Goal: Task Accomplishment & Management: Use online tool/utility

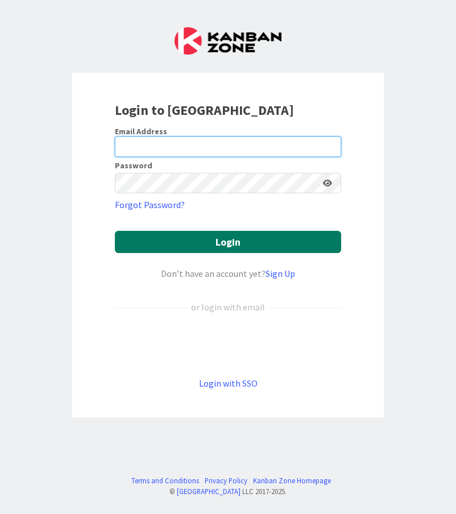
type input "[EMAIL_ADDRESS][DOMAIN_NAME]"
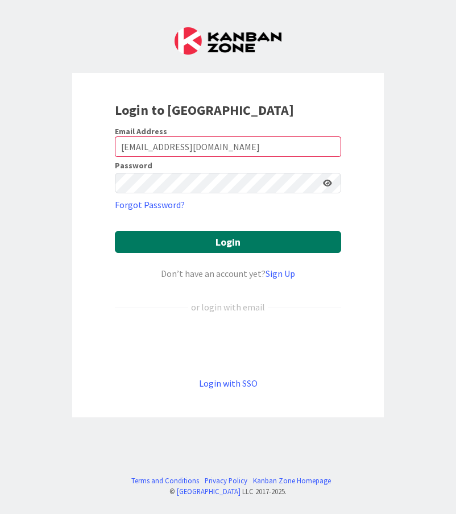
click at [239, 237] on button "Login" at bounding box center [228, 242] width 226 height 22
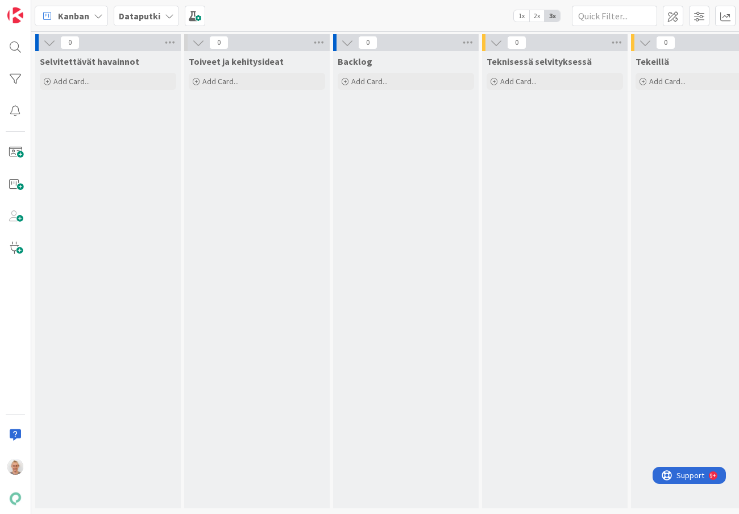
click at [165, 20] on div "Dataputki" at bounding box center [146, 16] width 65 height 20
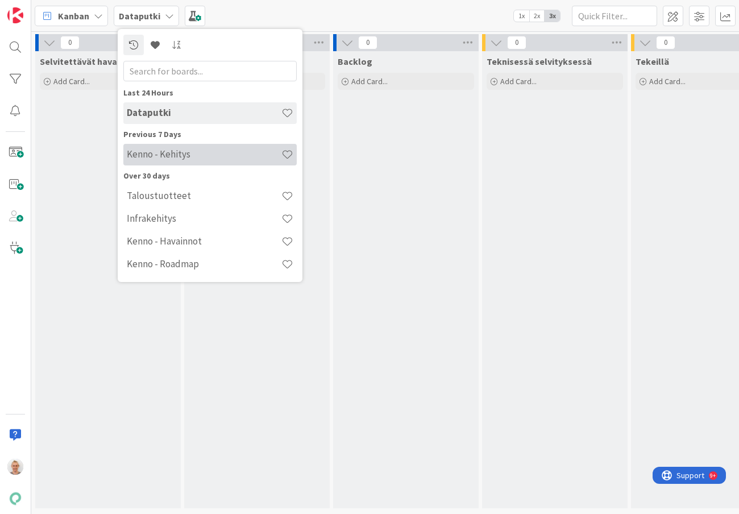
click at [176, 156] on h4 "Kenno - Kehitys" at bounding box center [204, 153] width 155 height 11
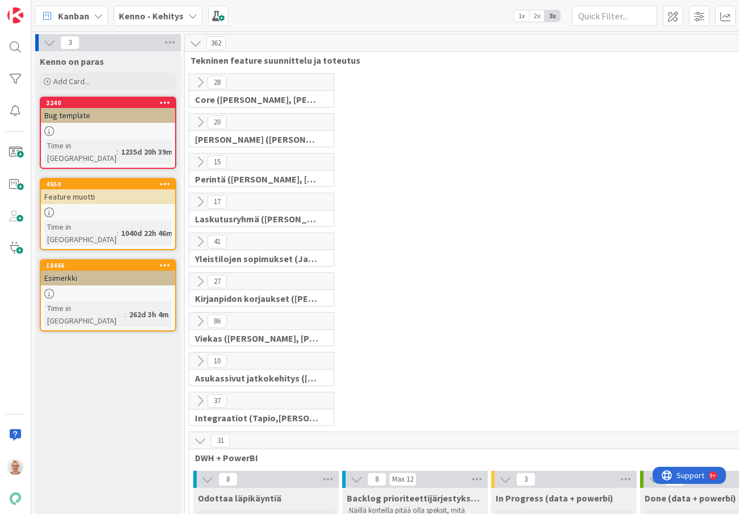
click at [455, 108] on div "28 Core ([PERSON_NAME], [PERSON_NAME], [PERSON_NAME], [PERSON_NAME], [PERSON_NA…" at bounding box center [489, 93] width 605 height 40
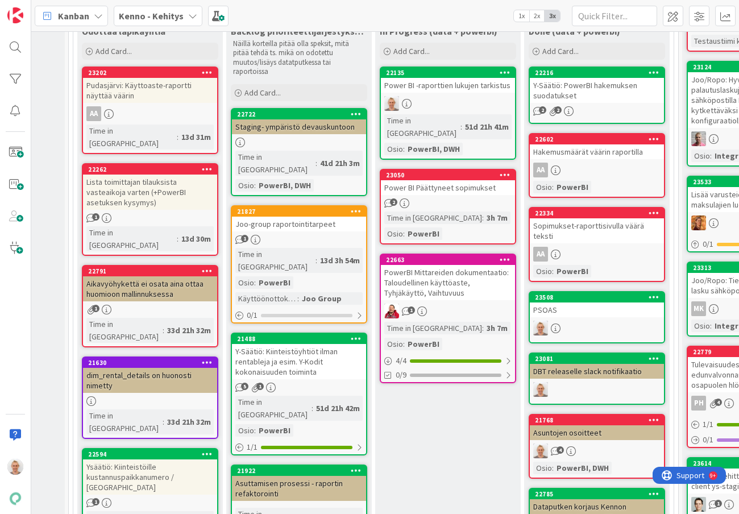
scroll to position [466, 147]
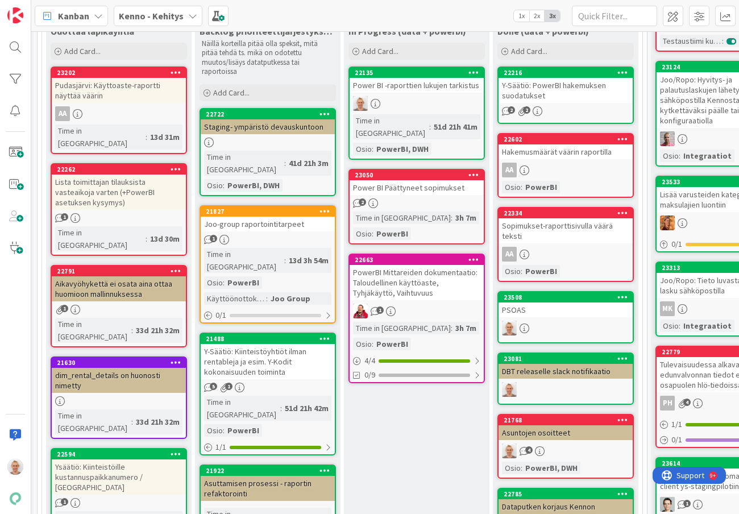
click at [426, 85] on div "Power BI -raporttien lukujen tarkistus" at bounding box center [416, 85] width 134 height 15
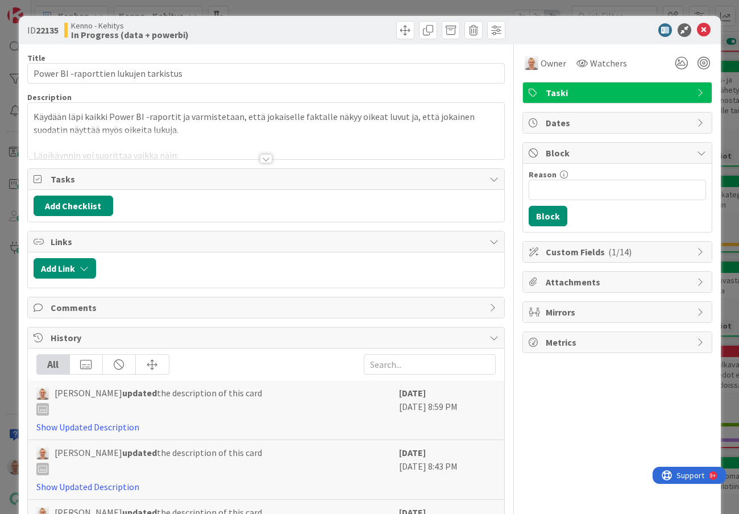
click at [266, 156] on div at bounding box center [266, 158] width 12 height 9
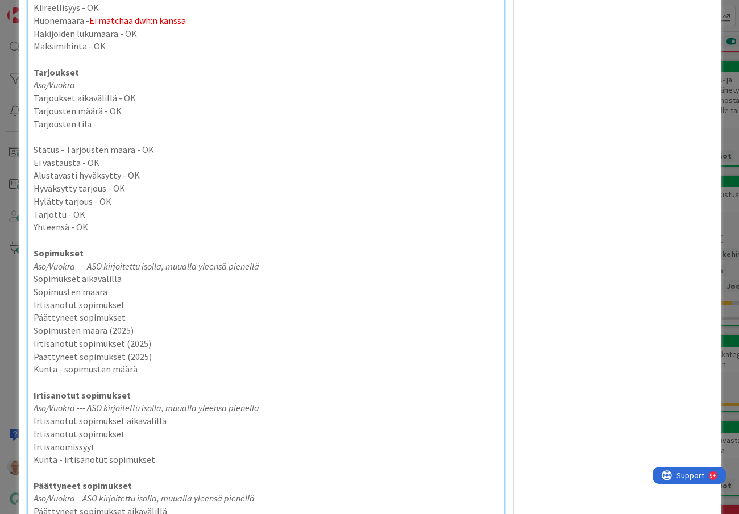
scroll to position [2144, 0]
click at [141, 115] on p "Tarjousten määrä - OK" at bounding box center [266, 110] width 465 height 13
click at [134, 122] on p "Tarjousten tila -" at bounding box center [266, 123] width 465 height 13
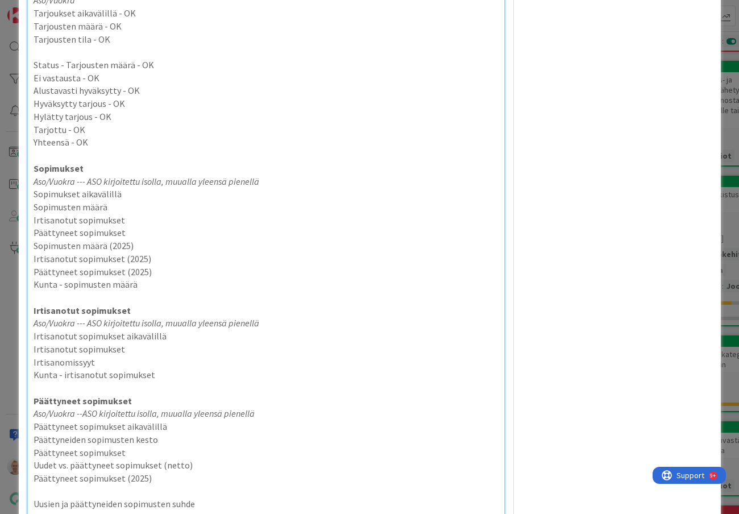
scroll to position [2228, 0]
